Goal: Information Seeking & Learning: Learn about a topic

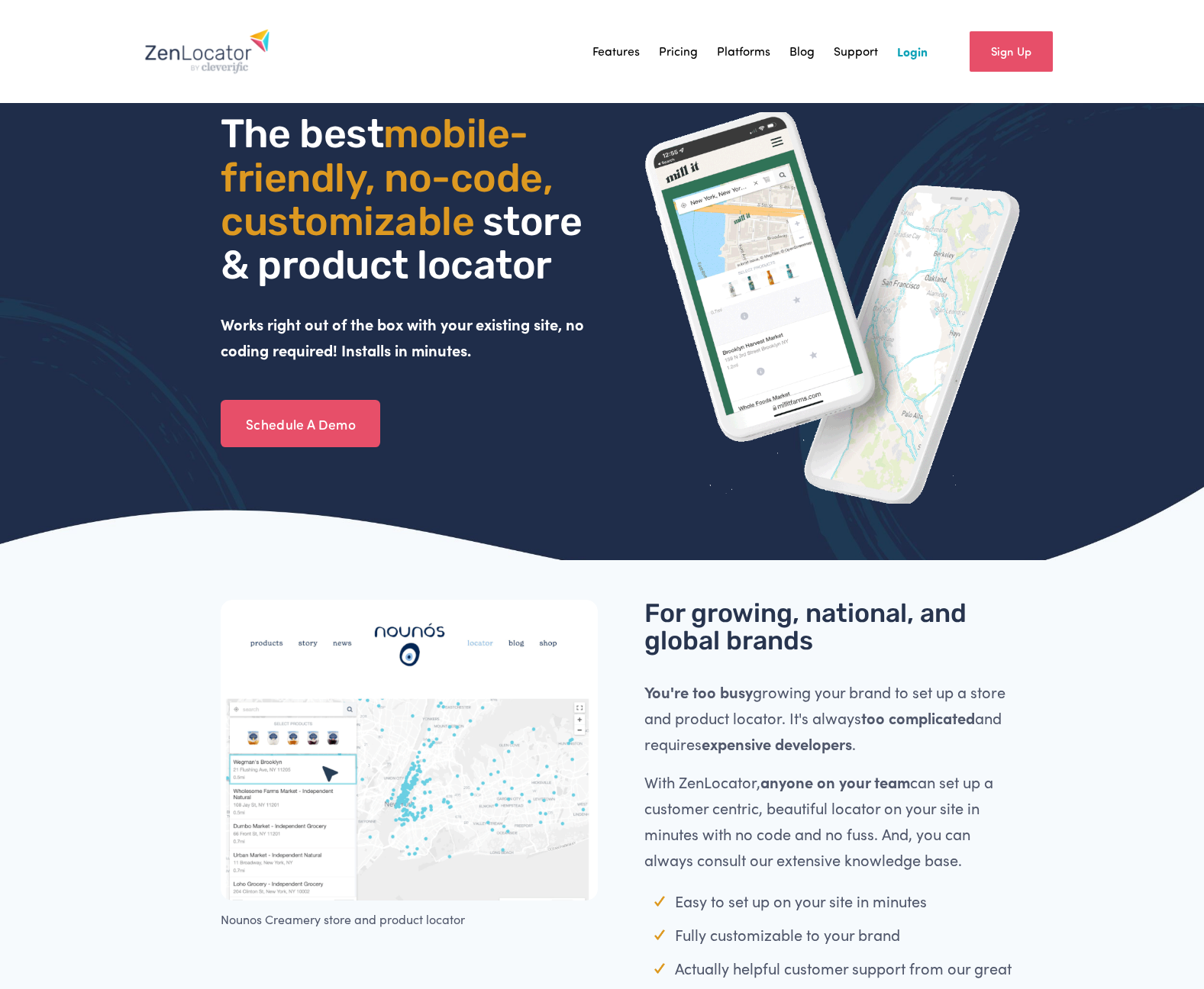
click at [673, 49] on link "Pricing" at bounding box center [677, 51] width 39 height 23
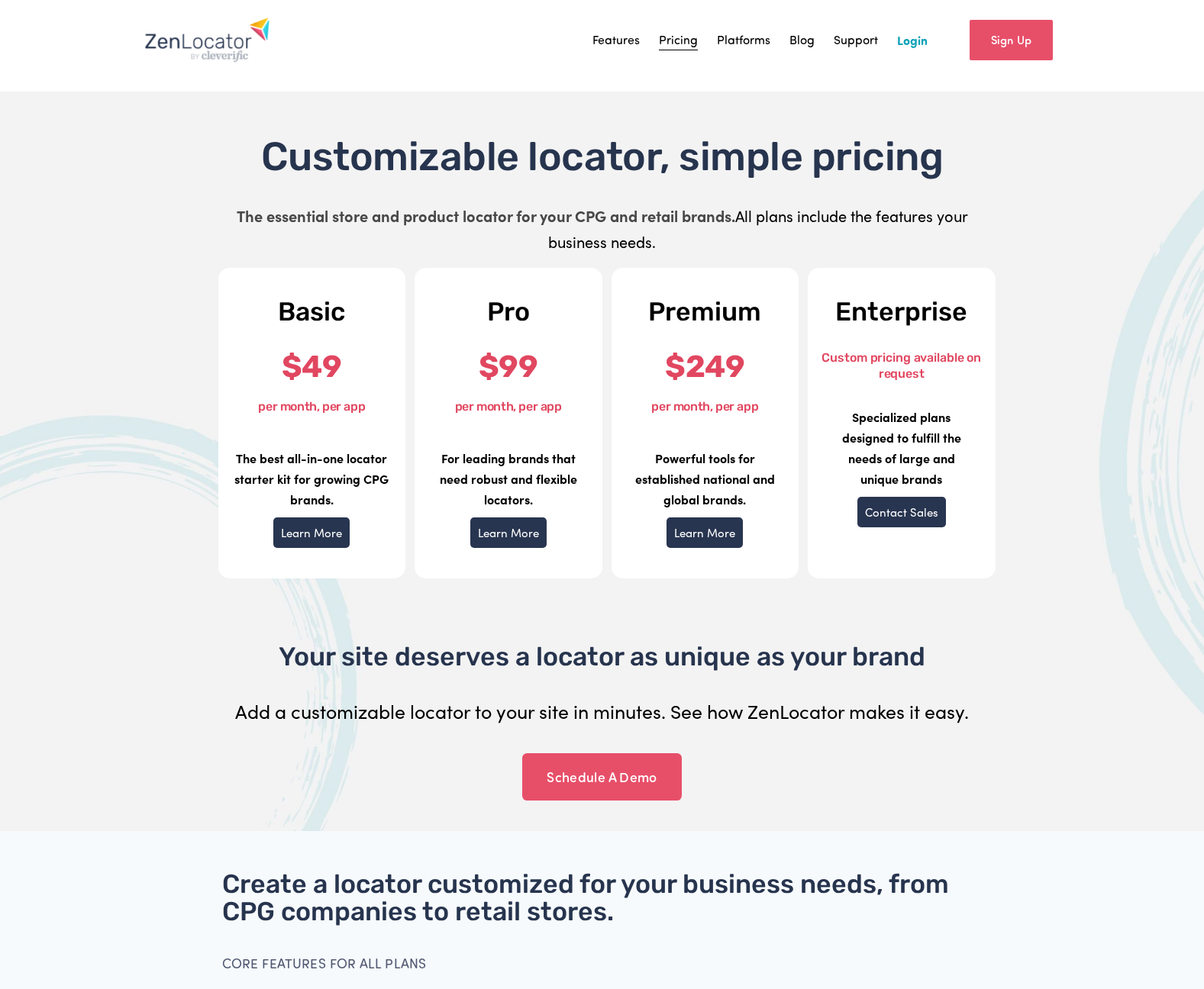
scroll to position [13, 0]
click at [214, 54] on img at bounding box center [207, 39] width 126 height 46
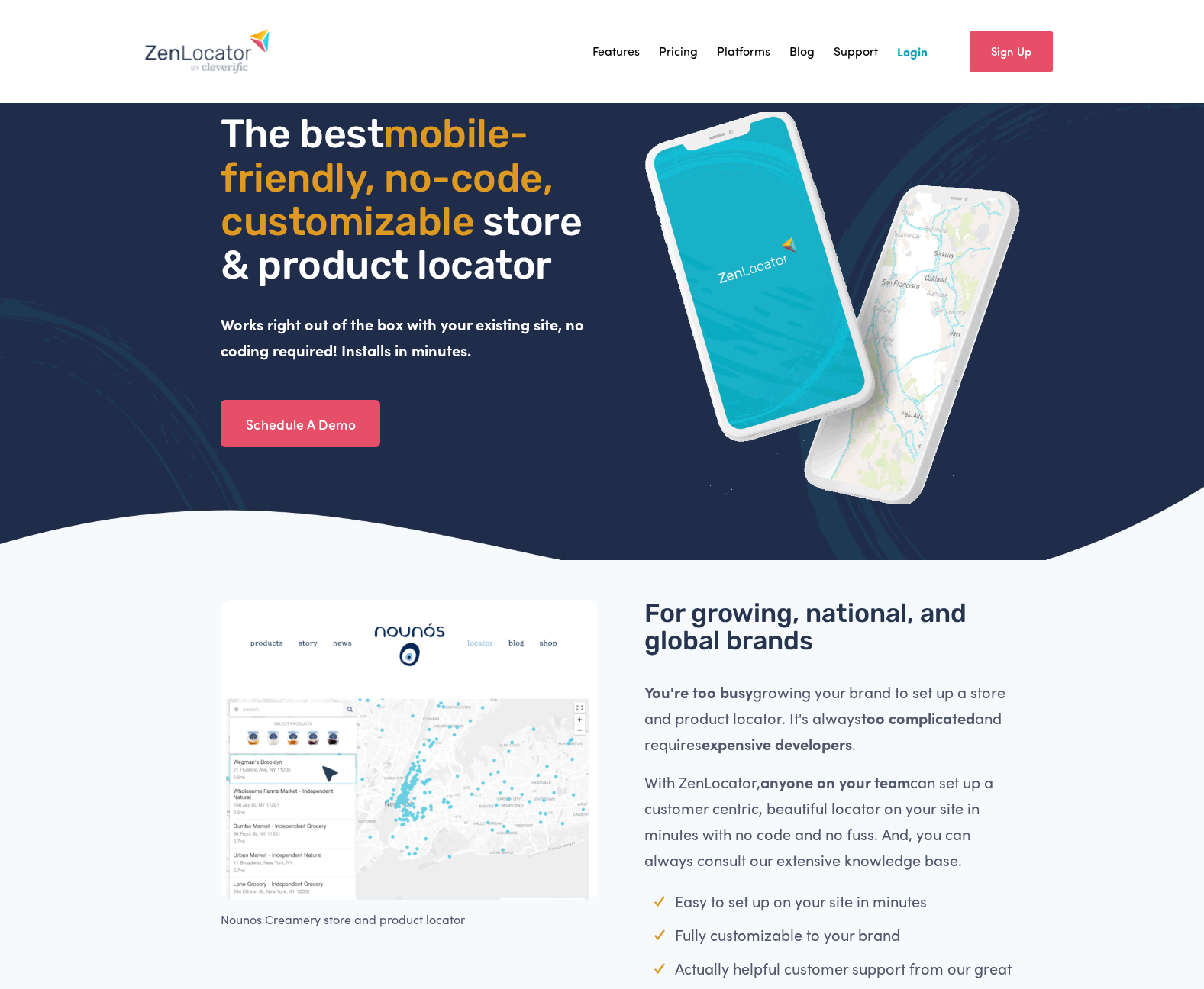
click at [624, 47] on link "Features" at bounding box center [615, 51] width 47 height 23
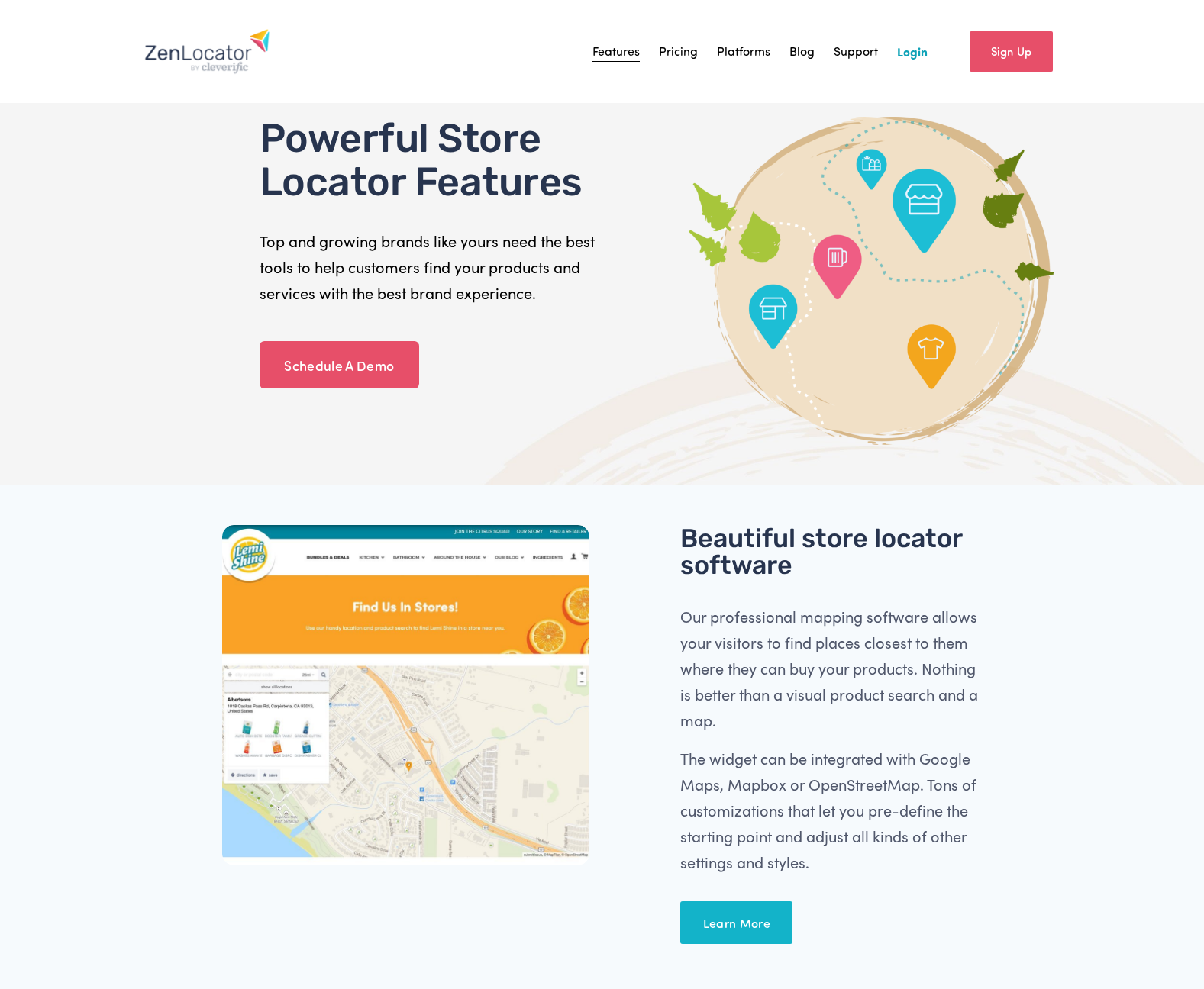
click at [674, 47] on link "Pricing" at bounding box center [677, 51] width 39 height 23
